Goal: Information Seeking & Learning: Check status

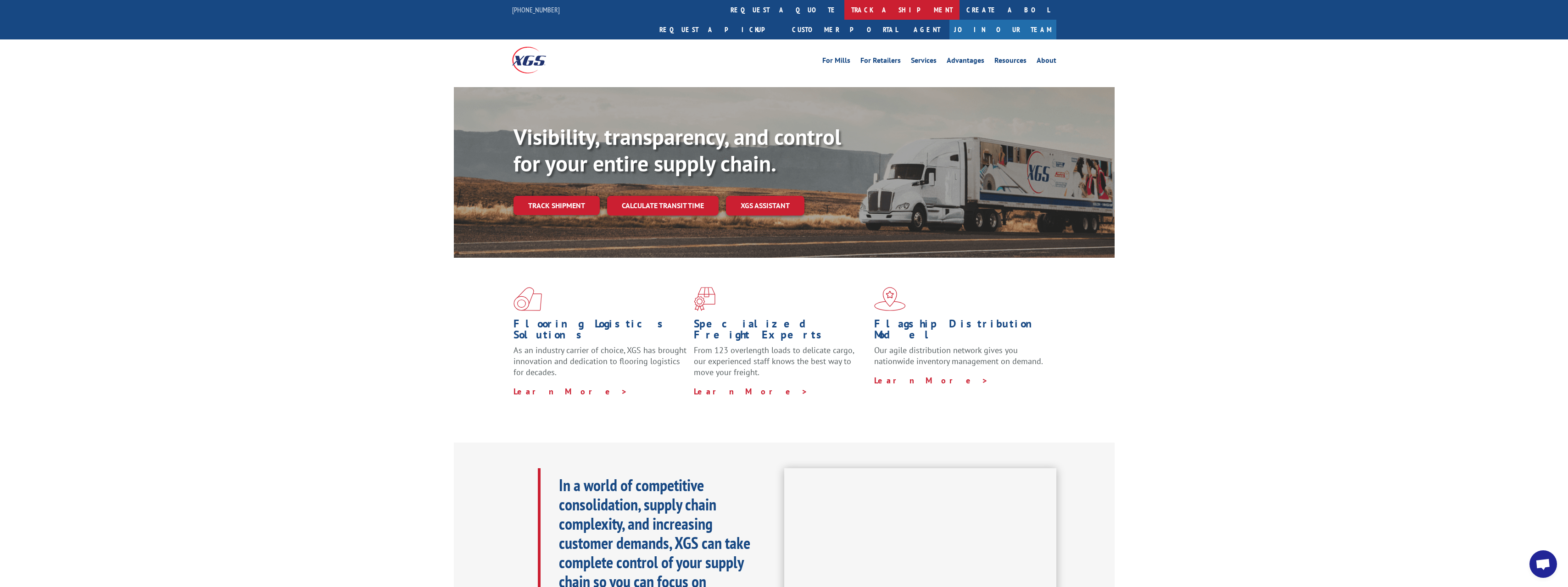
click at [844, 14] on link "track a shipment" at bounding box center [901, 10] width 115 height 20
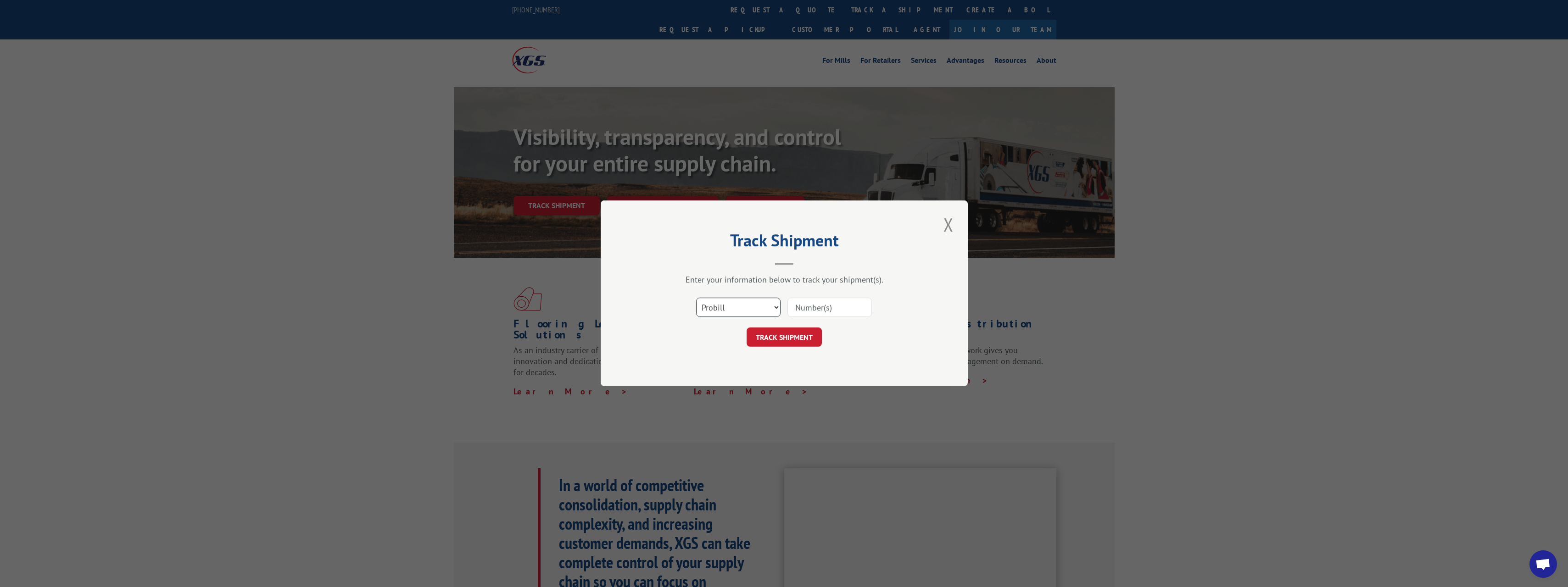
drag, startPoint x: 742, startPoint y: 311, endPoint x: 738, endPoint y: 317, distance: 7.2
click at [742, 311] on select "Select category... Probill BOL PO" at bounding box center [738, 308] width 85 height 19
select select "bol"
click at [696, 298] on select "Select category... Probill BOL PO" at bounding box center [738, 308] width 85 height 19
click at [830, 301] on input at bounding box center [830, 308] width 85 height 19
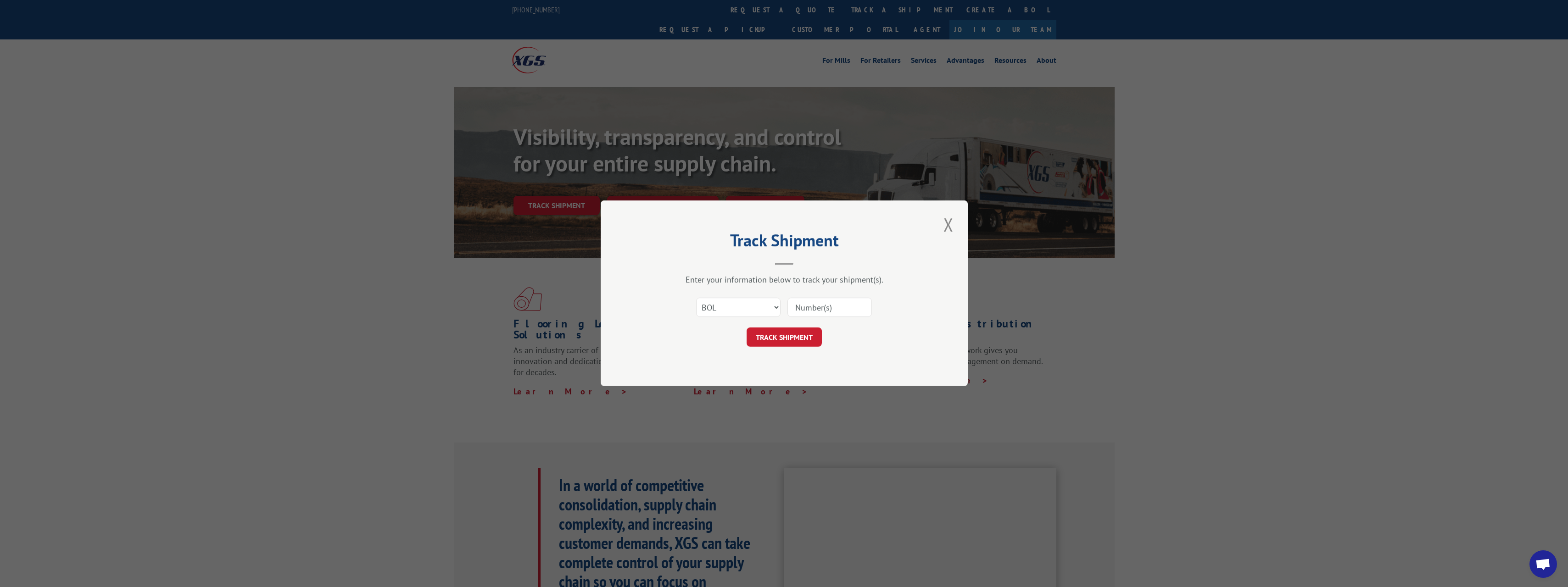
paste input "811403"
type input "811403"
click at [797, 338] on button "TRACK SHIPMENT" at bounding box center [784, 337] width 75 height 19
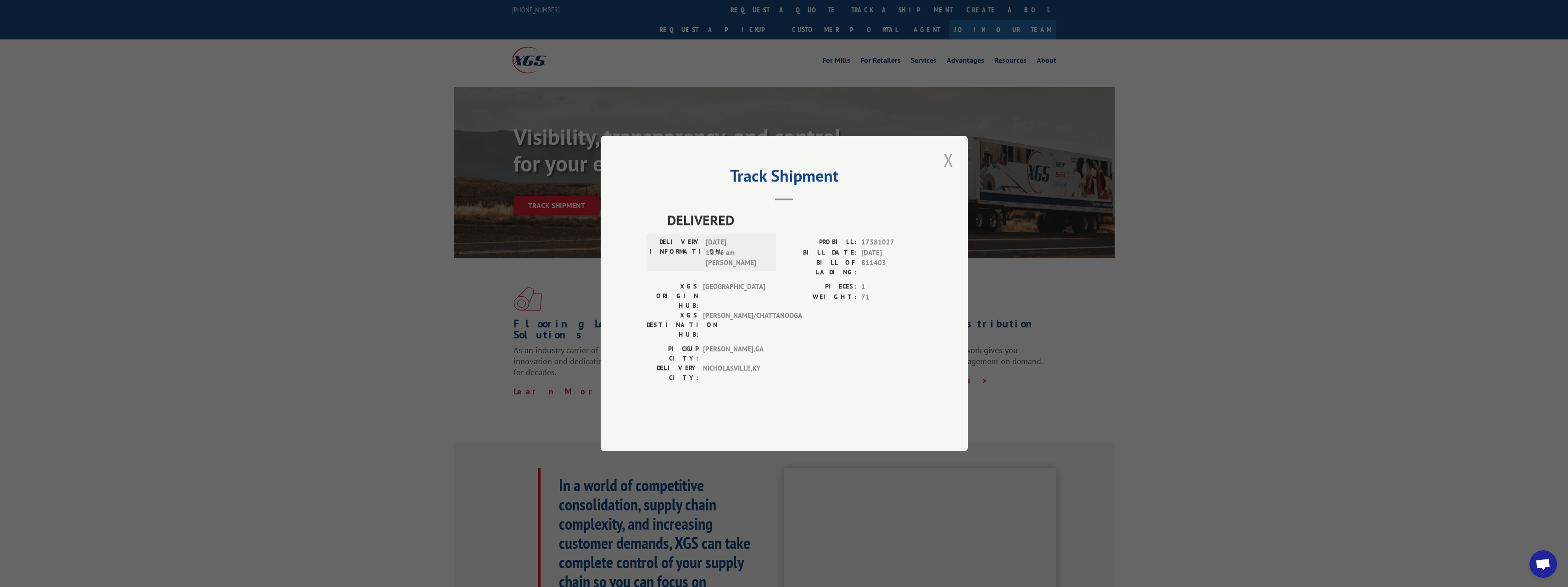
click at [948, 172] on button "Close modal" at bounding box center [948, 159] width 15 height 25
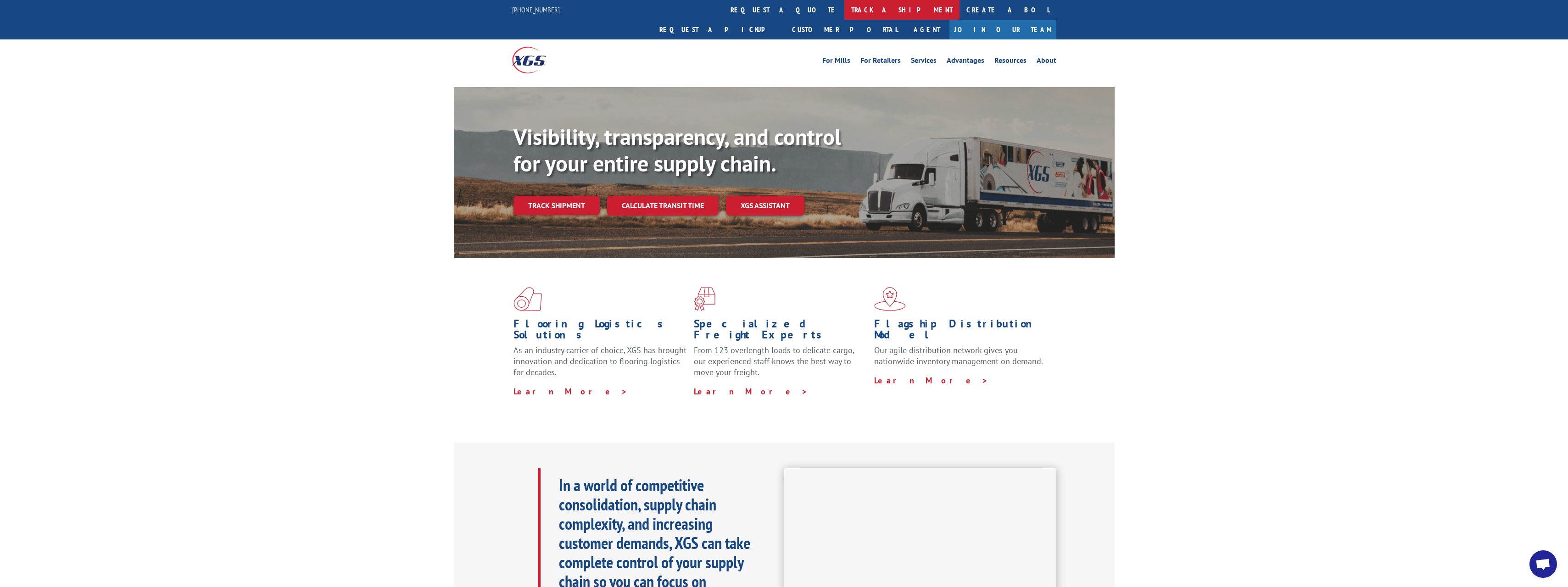
click at [844, 14] on link "track a shipment" at bounding box center [901, 10] width 115 height 20
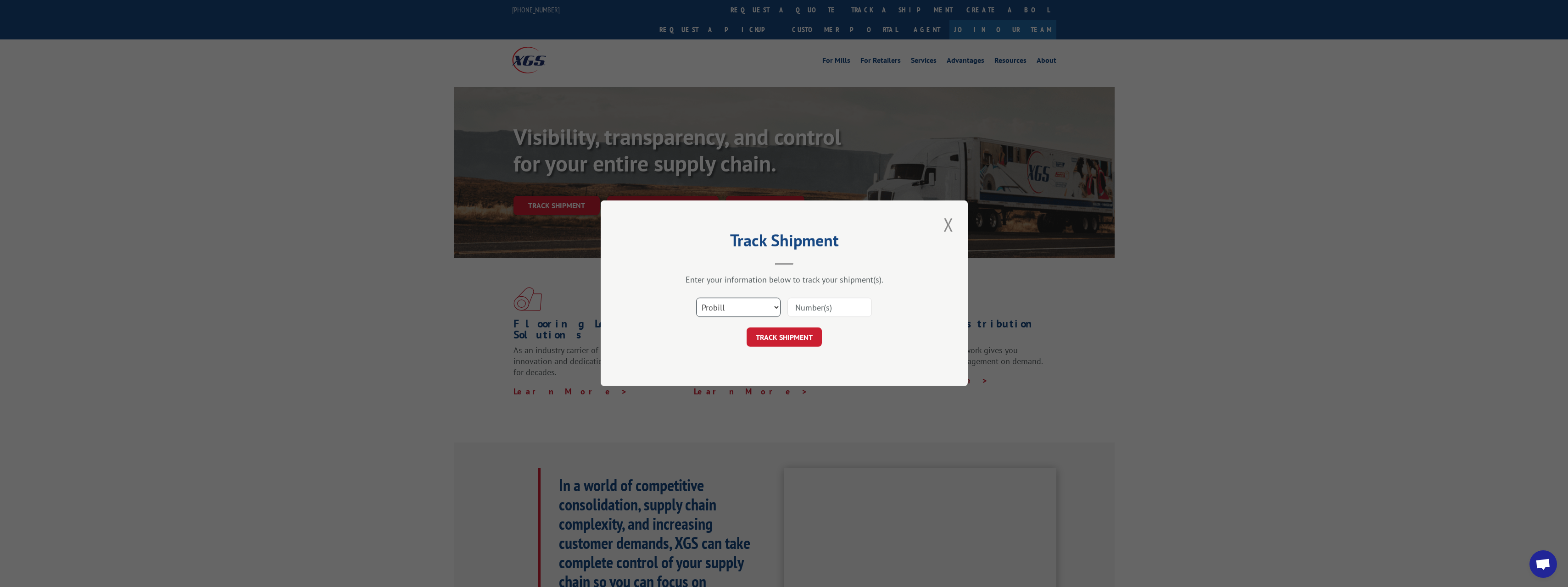
drag, startPoint x: 741, startPoint y: 304, endPoint x: 735, endPoint y: 317, distance: 14.3
click at [741, 304] on select "Select category... Probill BOL PO" at bounding box center [738, 308] width 85 height 19
select select "bol"
click at [696, 298] on select "Select category... Probill BOL PO" at bounding box center [738, 308] width 85 height 19
click at [815, 313] on input at bounding box center [830, 308] width 85 height 19
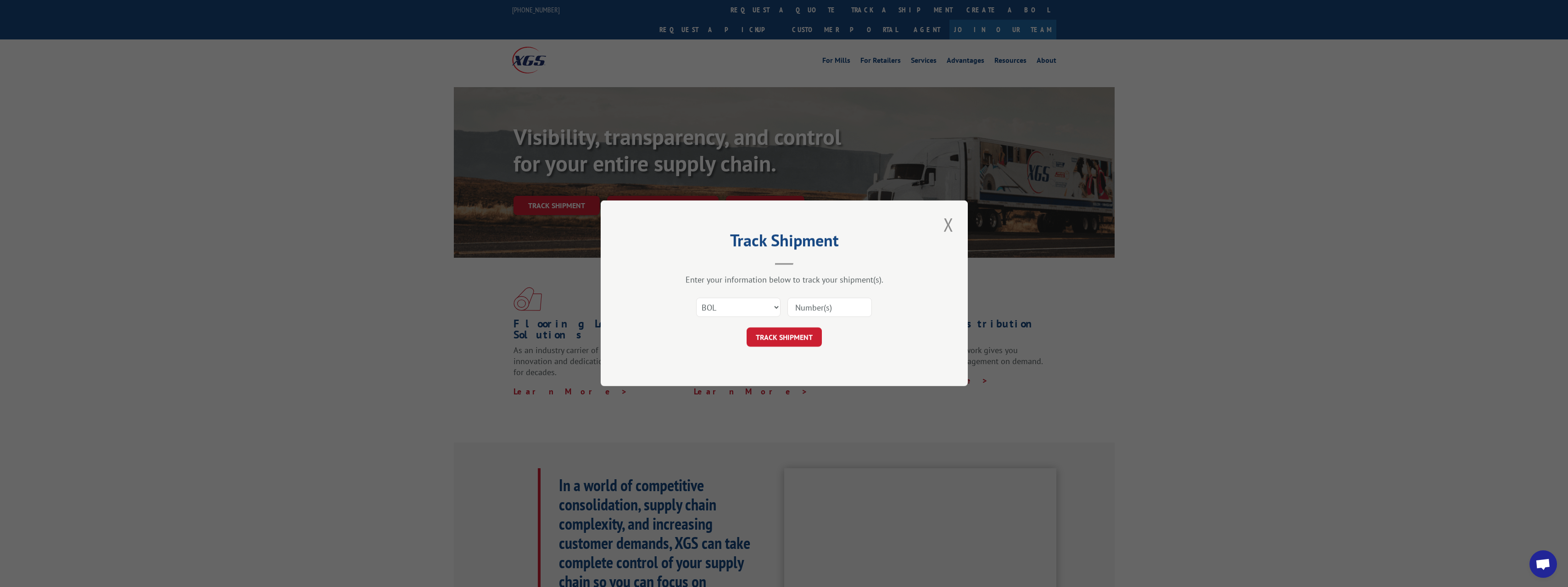
paste input "812502"
type input "812502"
click at [779, 335] on button "TRACK SHIPMENT" at bounding box center [784, 337] width 75 height 19
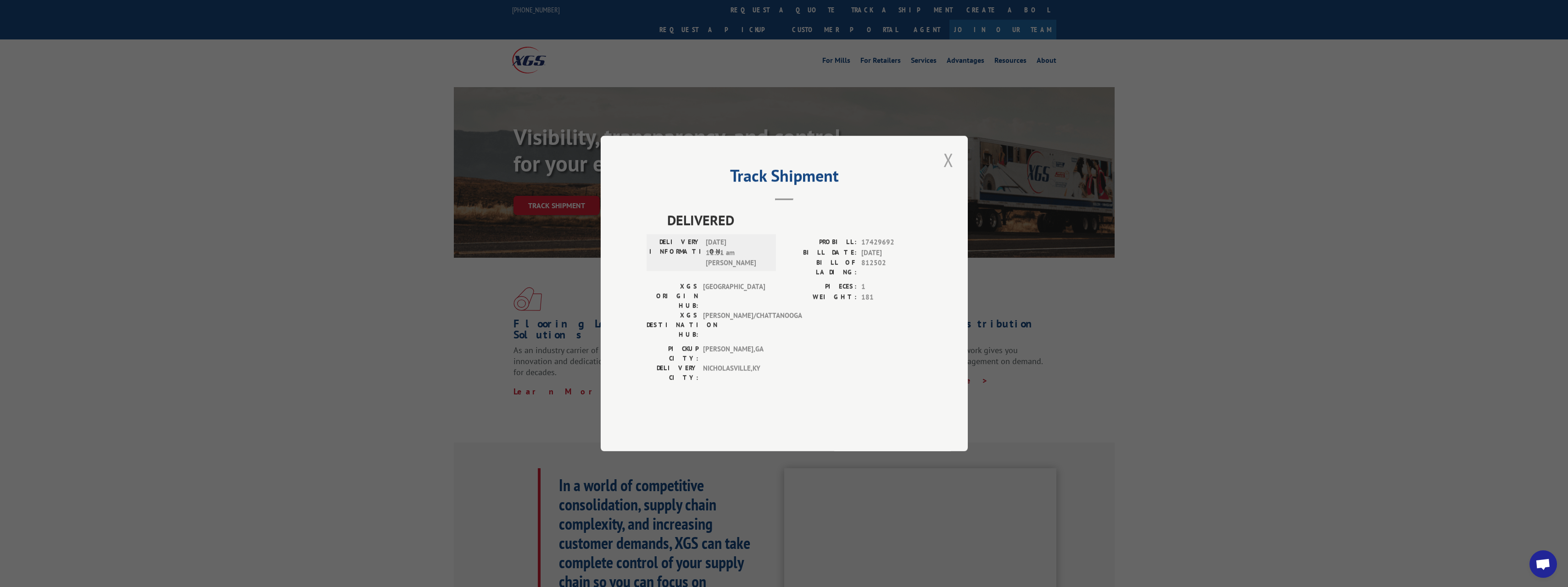
click at [949, 172] on button "Close modal" at bounding box center [948, 159] width 15 height 25
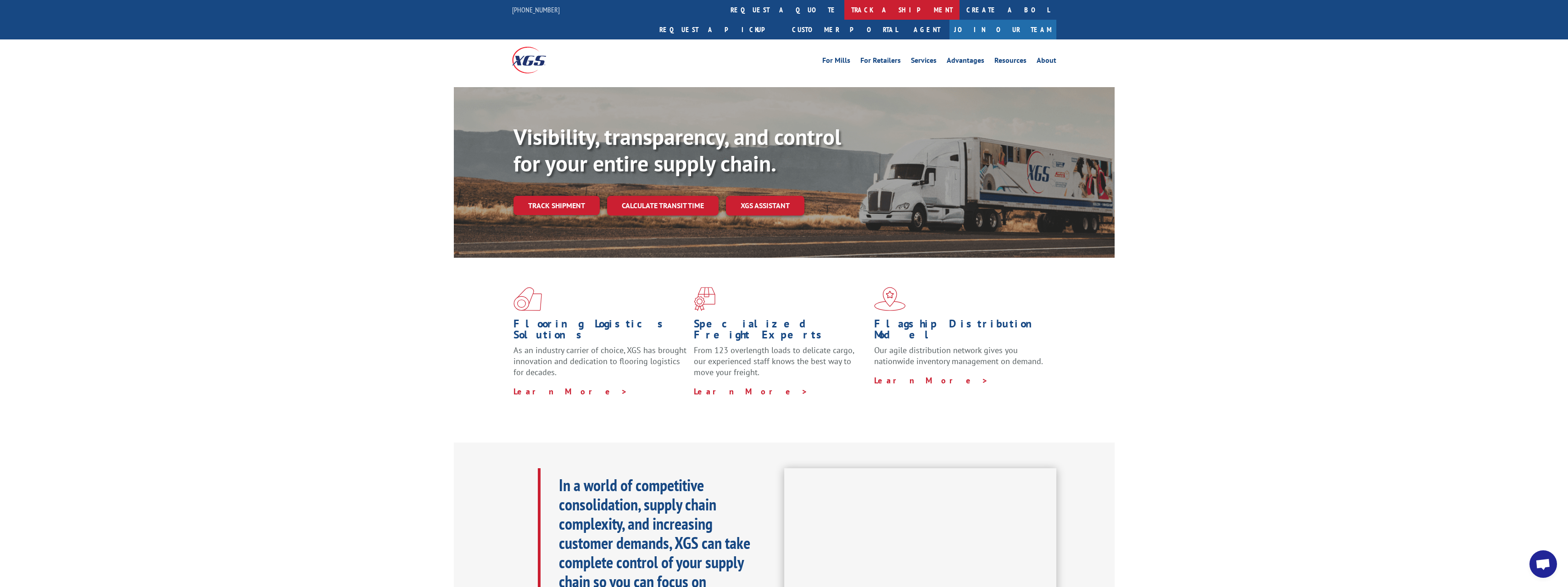
click at [844, 15] on link "track a shipment" at bounding box center [901, 10] width 115 height 20
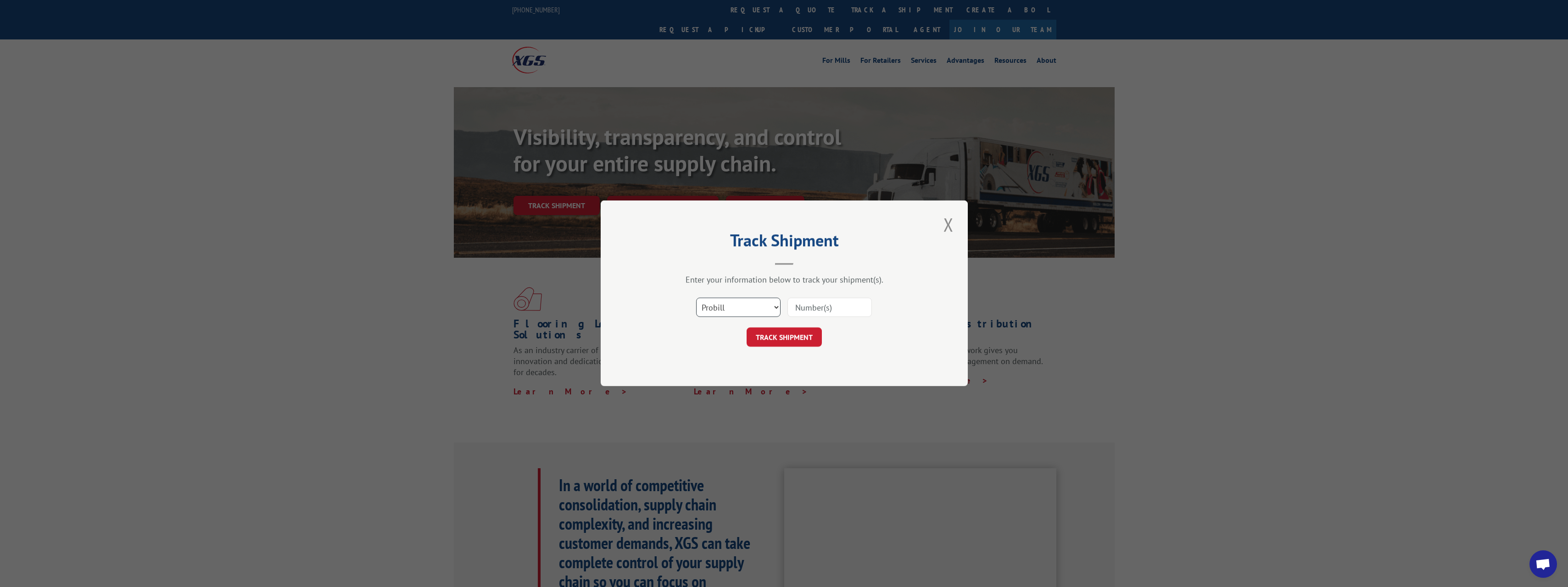
drag, startPoint x: 730, startPoint y: 305, endPoint x: 731, endPoint y: 317, distance: 12.0
click at [730, 307] on select "Select category... Probill BOL PO" at bounding box center [738, 308] width 85 height 19
select select "bol"
click at [696, 298] on select "Select category... Probill BOL PO" at bounding box center [738, 308] width 85 height 19
click at [815, 312] on input at bounding box center [830, 308] width 85 height 19
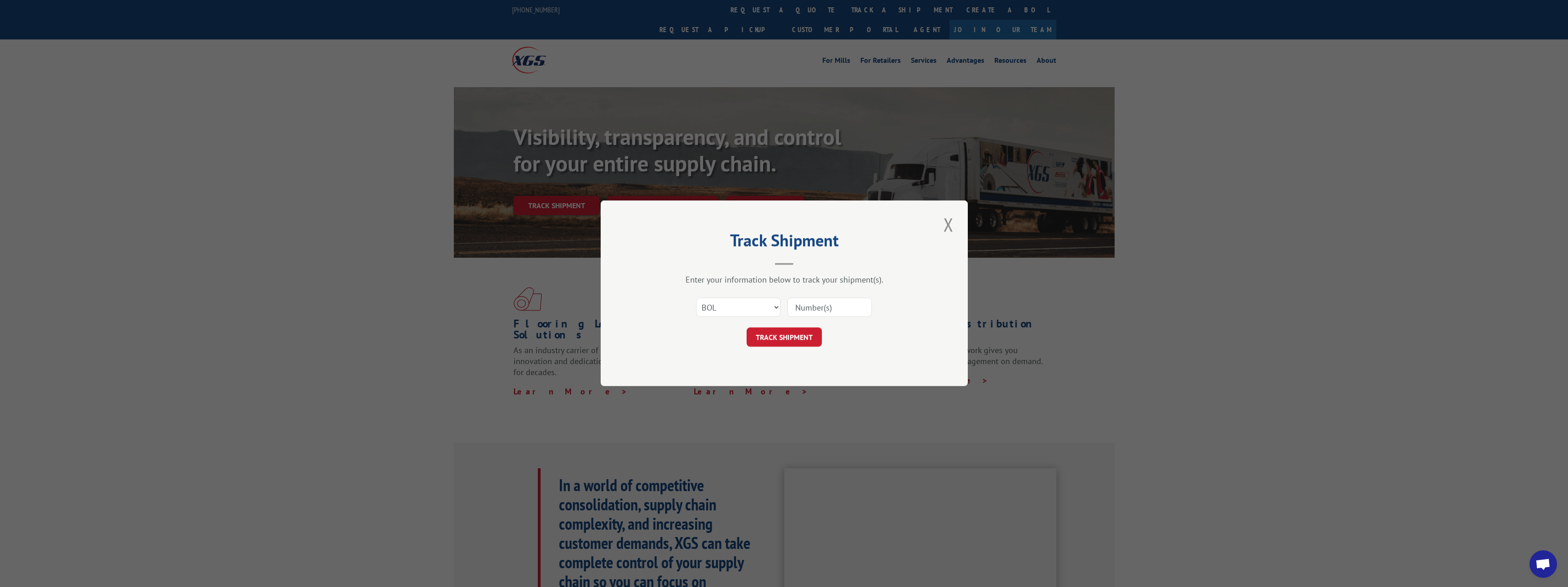
paste input "811403"
type input "811403"
click at [784, 344] on button "TRACK SHIPMENT" at bounding box center [784, 337] width 75 height 19
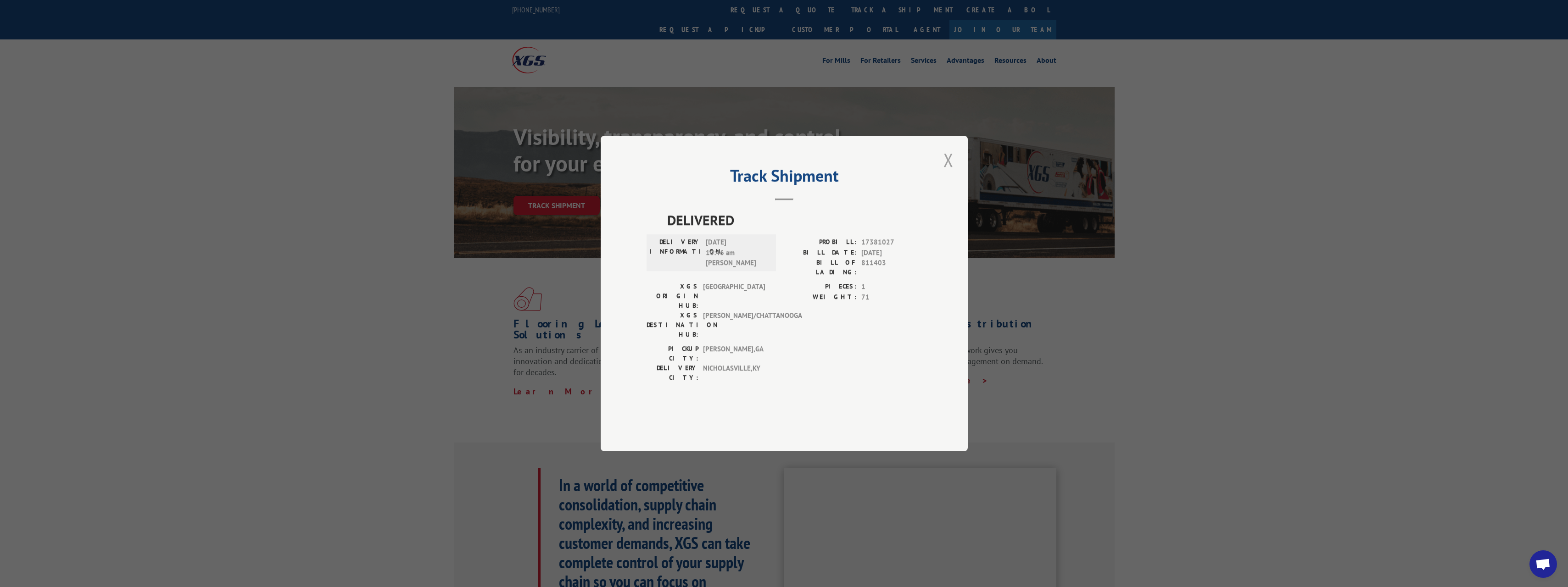
click at [952, 172] on button "Close modal" at bounding box center [948, 159] width 15 height 25
